Goal: Information Seeking & Learning: Learn about a topic

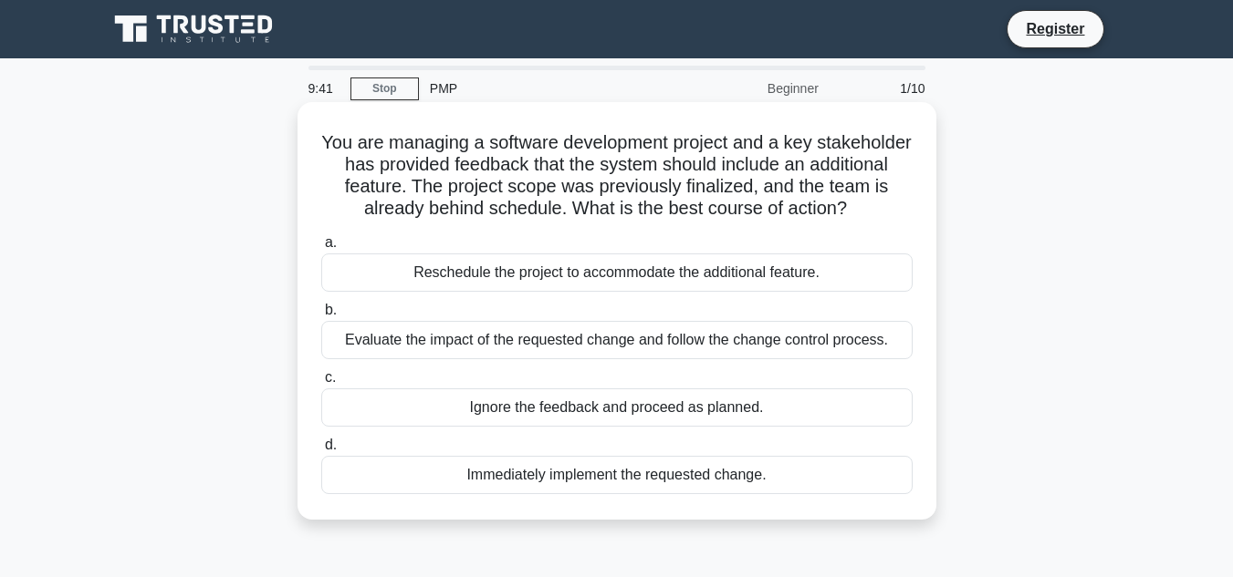
click at [420, 277] on div "Reschedule the project to accommodate the additional feature." at bounding box center [616, 273] width 591 height 38
click at [321, 249] on input "a. Reschedule the project to accommodate the additional feature." at bounding box center [321, 243] width 0 height 12
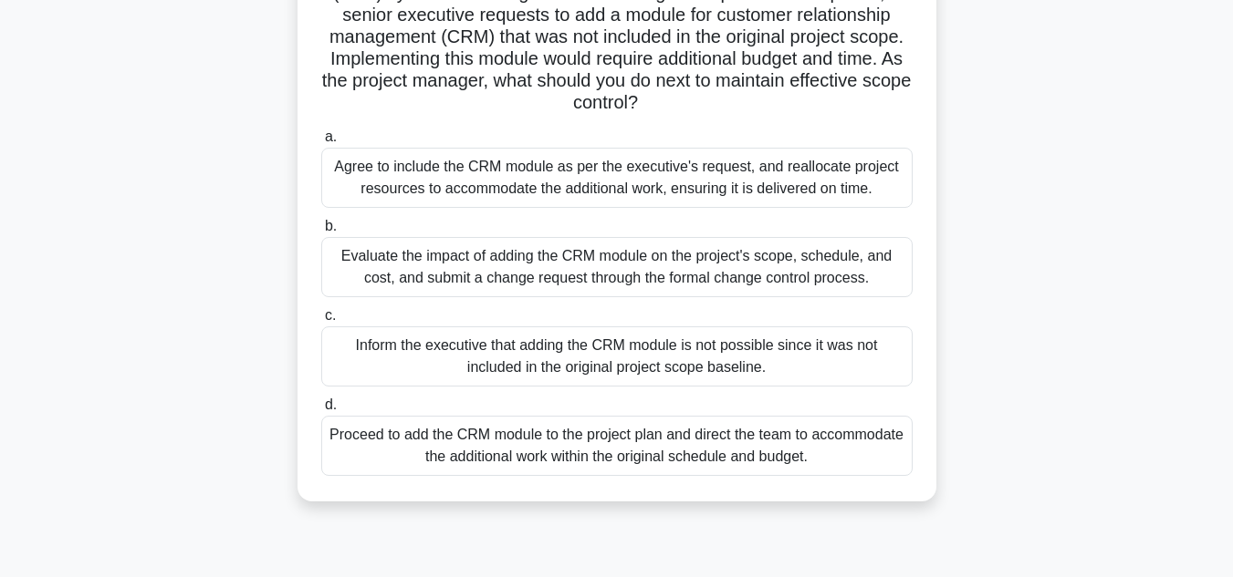
scroll to position [172, 0]
click at [544, 338] on div "Inform the executive that adding the CRM module is not possible since it was no…" at bounding box center [616, 356] width 591 height 60
click at [321, 321] on input "c. Inform the executive that adding the CRM module is not possible since it was…" at bounding box center [321, 315] width 0 height 12
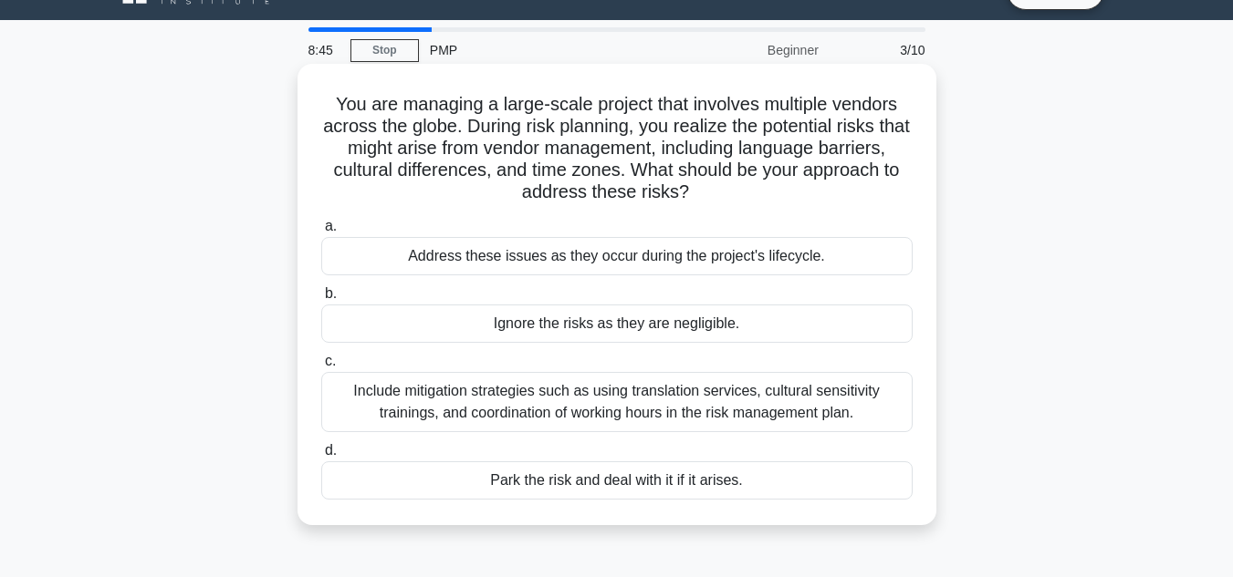
scroll to position [40, 0]
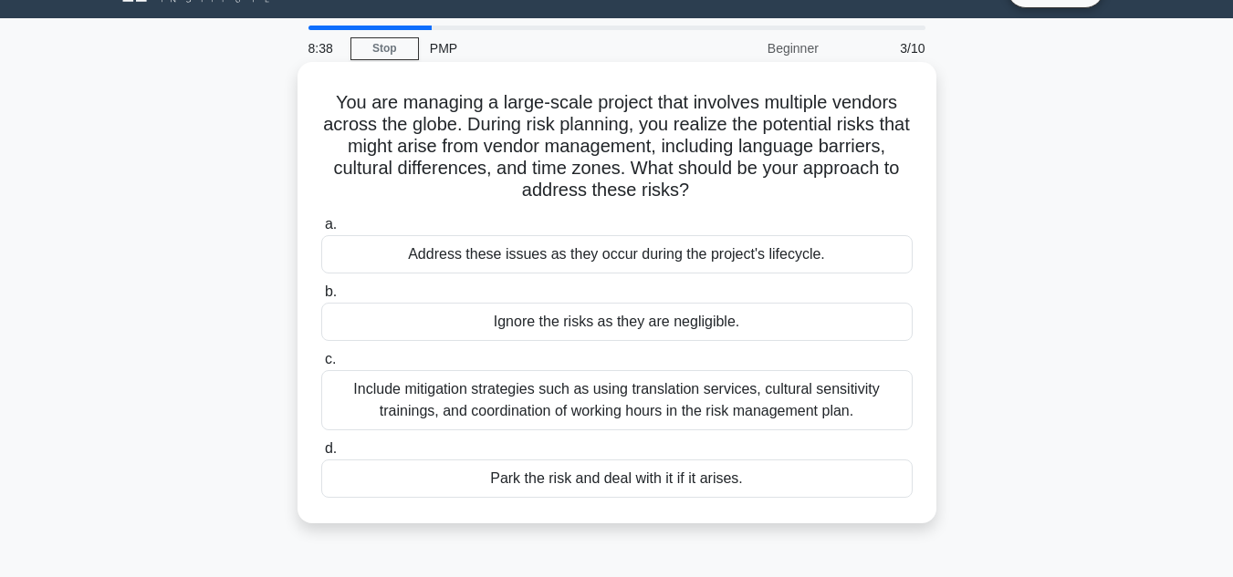
click at [544, 394] on div "Include mitigation strategies such as using translation services, cultural sens…" at bounding box center [616, 400] width 591 height 60
click at [321, 366] on input "c. Include mitigation strategies such as using translation services, cultural s…" at bounding box center [321, 360] width 0 height 12
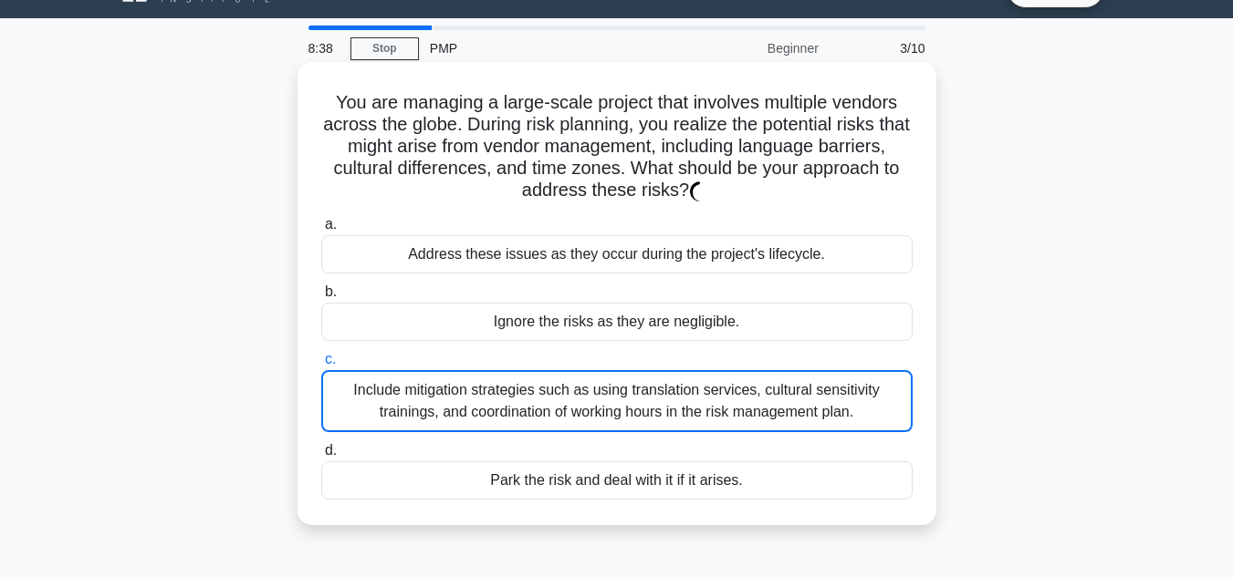
scroll to position [0, 0]
